Goal: Navigation & Orientation: Find specific page/section

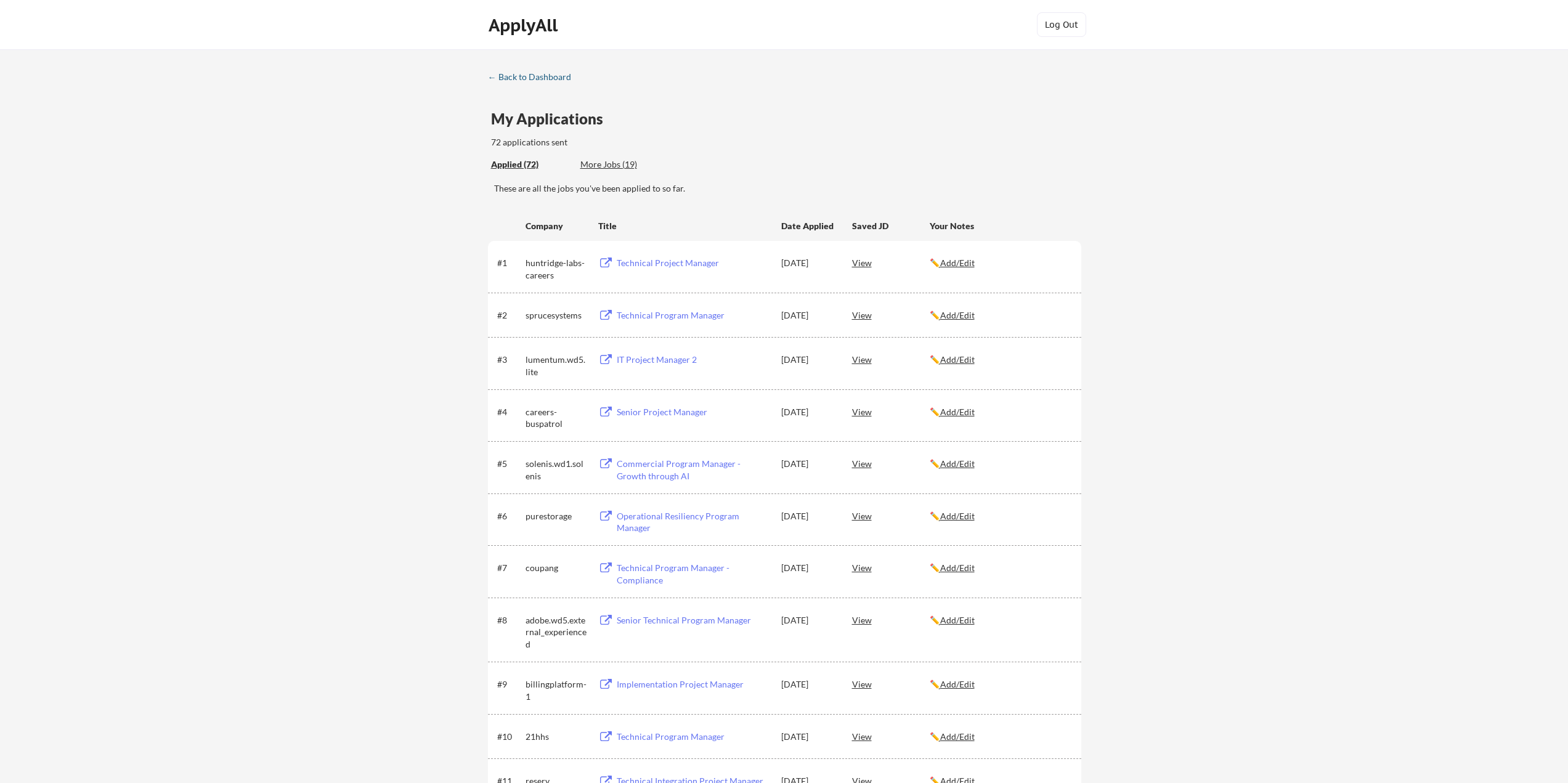
click at [514, 75] on div "← Back to Dashboard" at bounding box center [534, 77] width 92 height 9
